Goal: Task Accomplishment & Management: Use online tool/utility

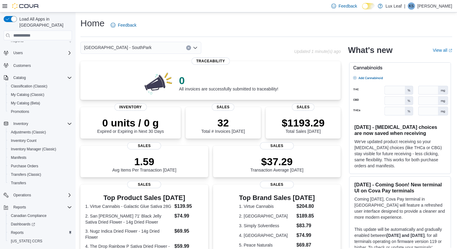
scroll to position [26, 0]
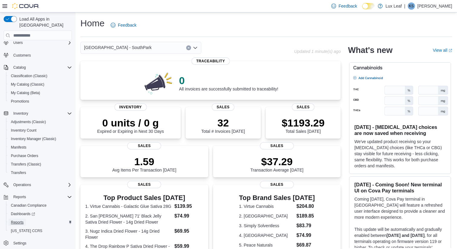
click at [20, 220] on span "Reports" at bounding box center [17, 222] width 13 height 5
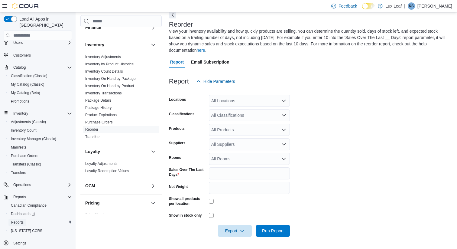
scroll to position [115, 0]
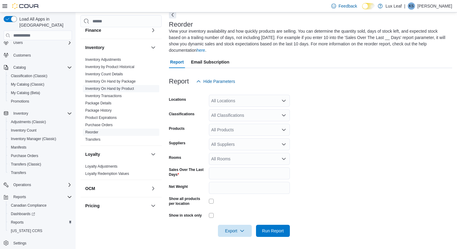
click at [123, 89] on link "Inventory On Hand by Product" at bounding box center [109, 88] width 49 height 4
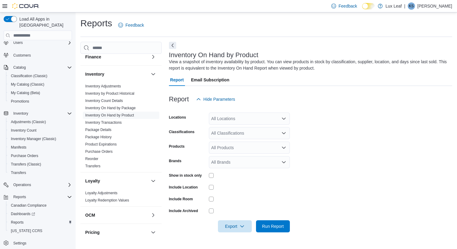
click at [252, 124] on div "All Locations" at bounding box center [249, 118] width 81 height 12
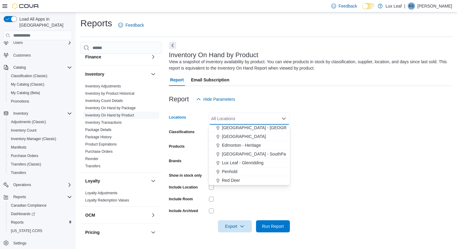
scroll to position [54, 0]
click at [252, 137] on span "Edmonton - Heritage" at bounding box center [241, 137] width 39 height 6
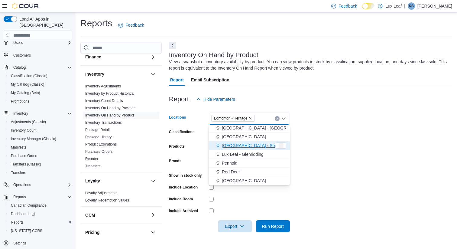
scroll to position [45, 0]
click at [281, 93] on div at bounding box center [310, 89] width 283 height 7
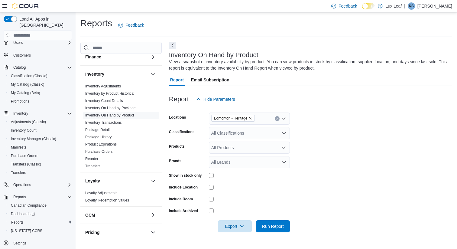
click at [252, 135] on div "All Classifications" at bounding box center [249, 133] width 81 height 12
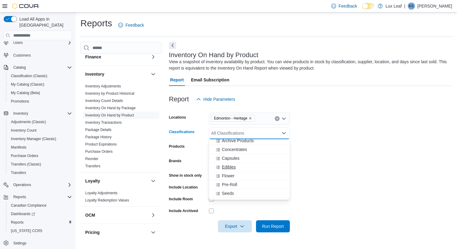
scroll to position [129, 0]
click at [230, 171] on span "Flower" at bounding box center [228, 172] width 13 height 6
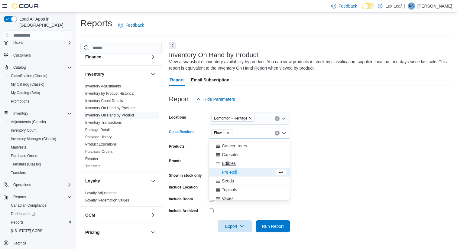
click at [234, 164] on span "Edibles" at bounding box center [229, 163] width 14 height 6
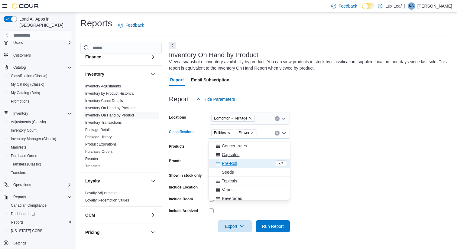
click at [236, 155] on span "Capsules" at bounding box center [231, 154] width 18 height 6
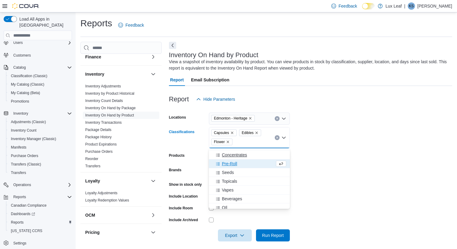
click at [240, 154] on span "Concentrates" at bounding box center [234, 155] width 25 height 6
click at [235, 165] on span "Pre-Roll" at bounding box center [229, 164] width 15 height 6
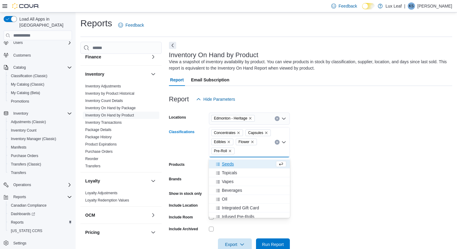
click at [231, 166] on span "Seeds" at bounding box center [228, 164] width 12 height 6
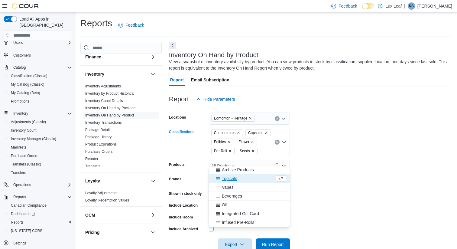
click at [232, 178] on span "Topicals" at bounding box center [229, 178] width 15 height 6
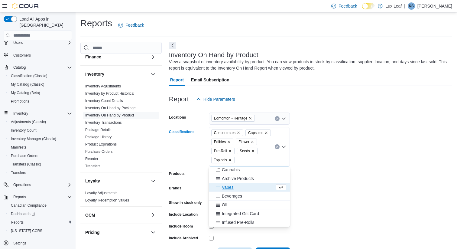
click at [230, 188] on span "Vapes" at bounding box center [228, 187] width 12 height 6
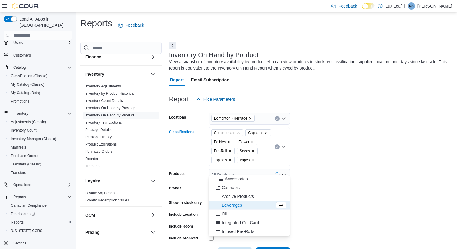
scroll to position [106, 0]
click at [232, 205] on span "Beverages" at bounding box center [232, 205] width 20 height 6
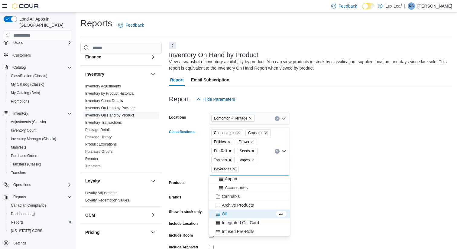
click at [231, 213] on div "OIl" at bounding box center [244, 214] width 62 height 6
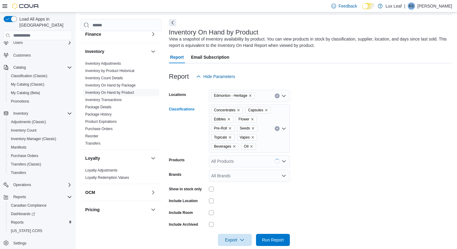
scroll to position [41, 0]
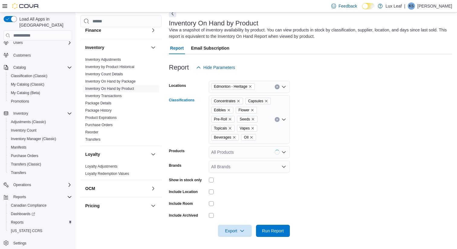
click at [235, 138] on div "Concentrates Capsules Edibles Flower Pre-Roll Seeds Topicals Vapes Beverages OI…" at bounding box center [249, 119] width 81 height 48
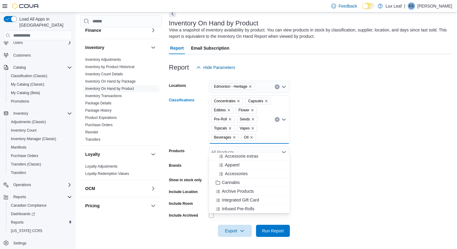
scroll to position [41, 0]
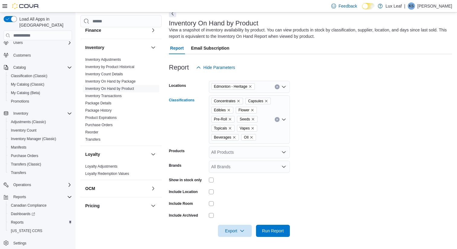
click at [239, 139] on div "Concentrates Capsules Edibles Flower Pre-Roll Seeds Topicals Vapes Beverages OIl" at bounding box center [249, 119] width 81 height 48
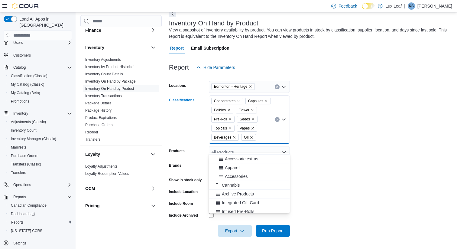
scroll to position [89, 0]
click at [241, 206] on span "Infused Pre-Rolls" at bounding box center [238, 209] width 32 height 6
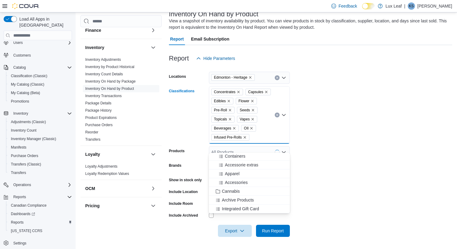
click at [308, 154] on form "Locations [GEOGRAPHIC_DATA] - Heritage Classifications Concentrates Capsules Ed…" at bounding box center [310, 150] width 283 height 172
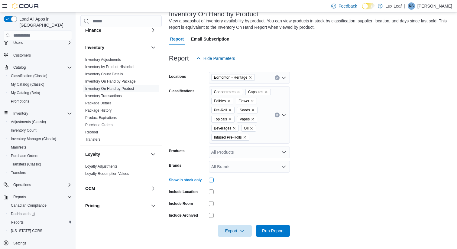
scroll to position [50, 0]
click at [281, 228] on span "Run Report" at bounding box center [273, 230] width 22 height 6
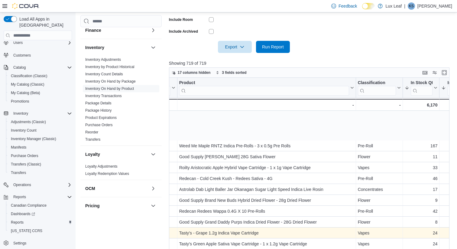
scroll to position [0, 45]
